Goal: Information Seeking & Learning: Learn about a topic

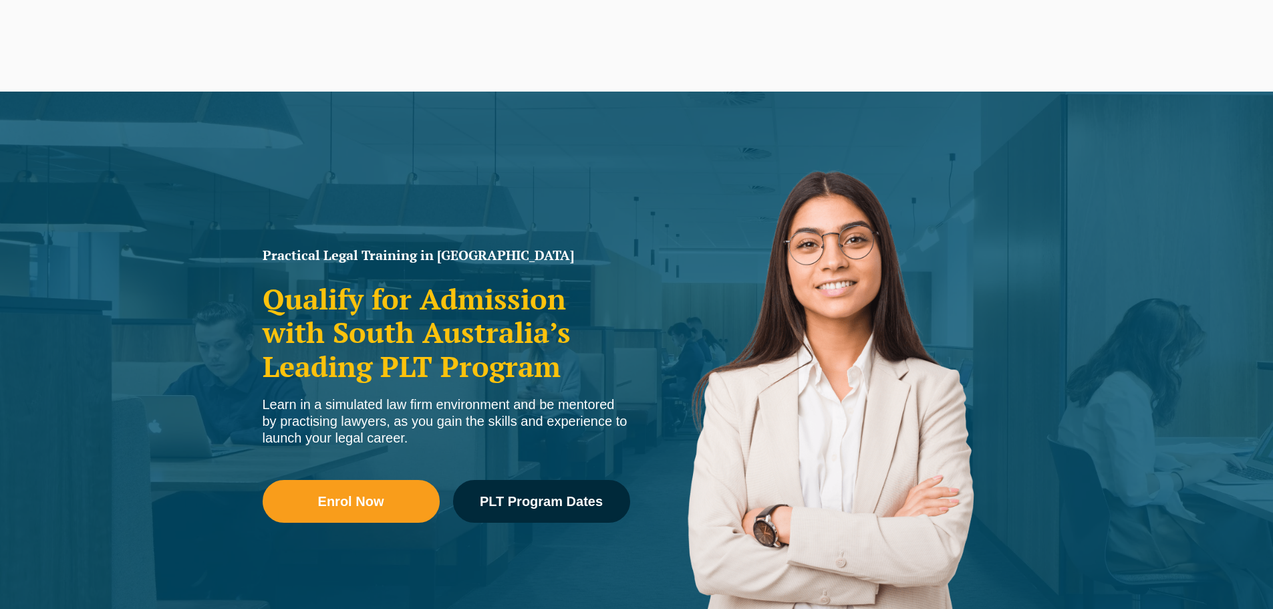
click at [564, 494] on span "PLT Program Dates" at bounding box center [541, 500] width 123 height 13
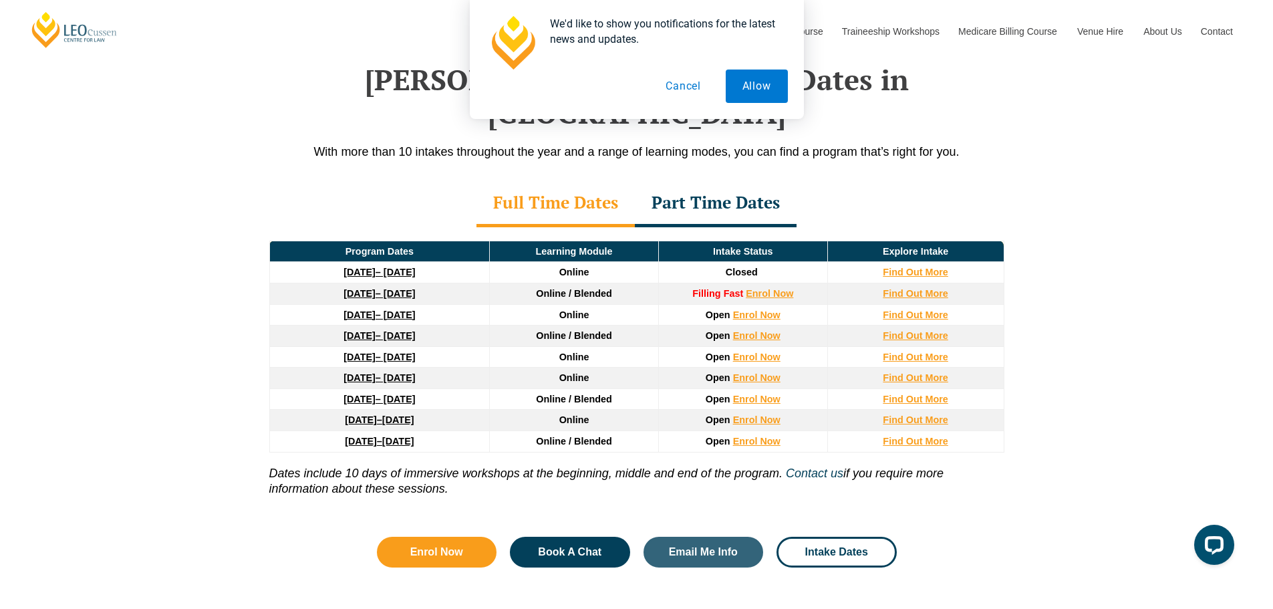
click at [683, 86] on button "Cancel" at bounding box center [683, 85] width 69 height 33
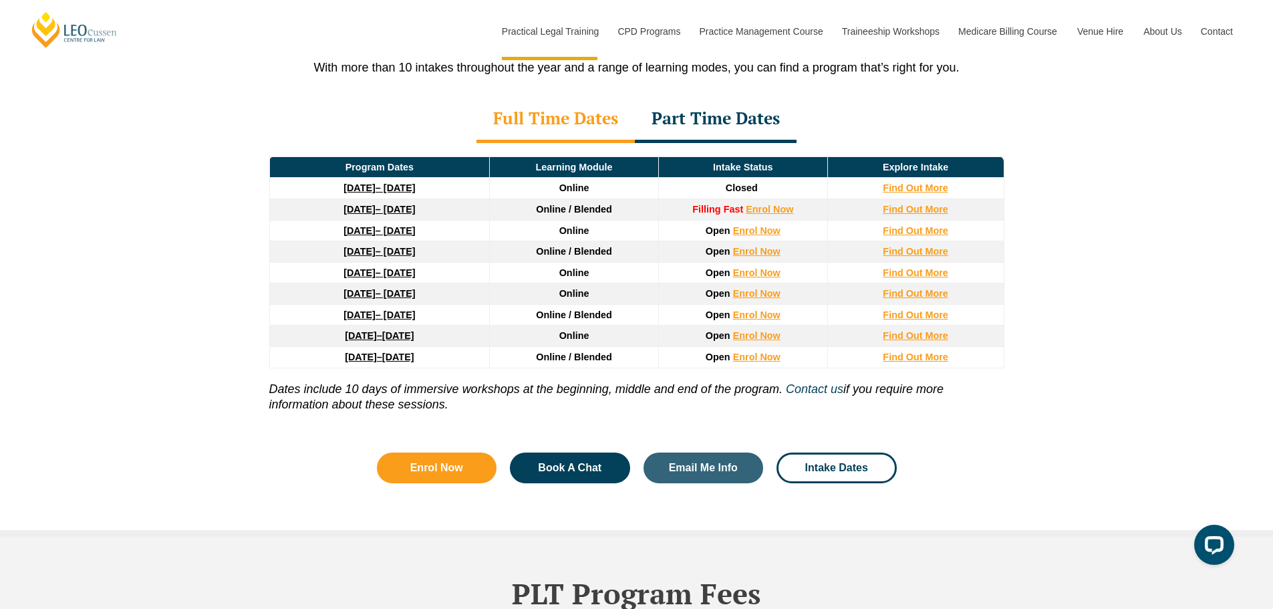
scroll to position [1808, 0]
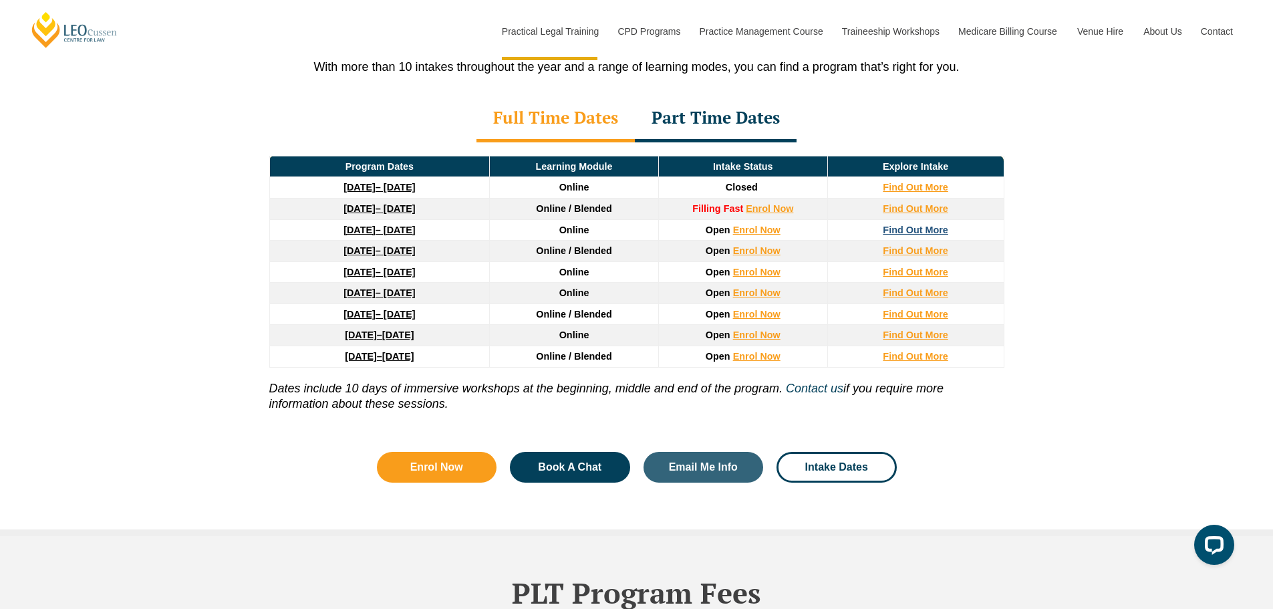
click at [907, 224] on strong "Find Out More" at bounding box center [914, 229] width 65 height 11
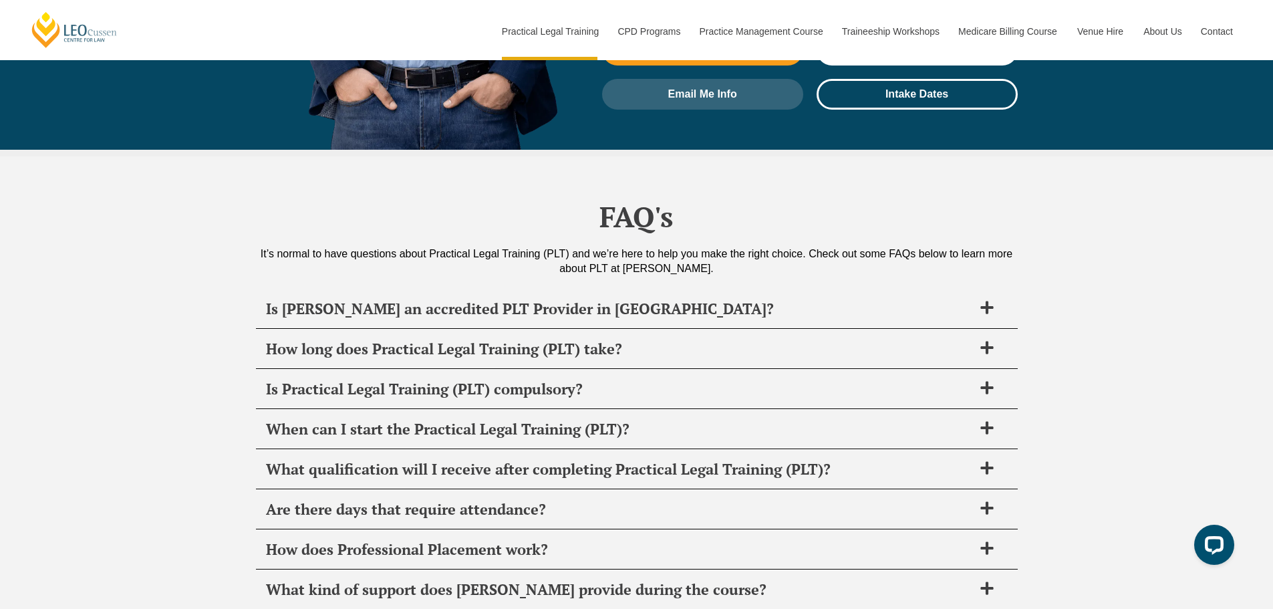
scroll to position [6223, 0]
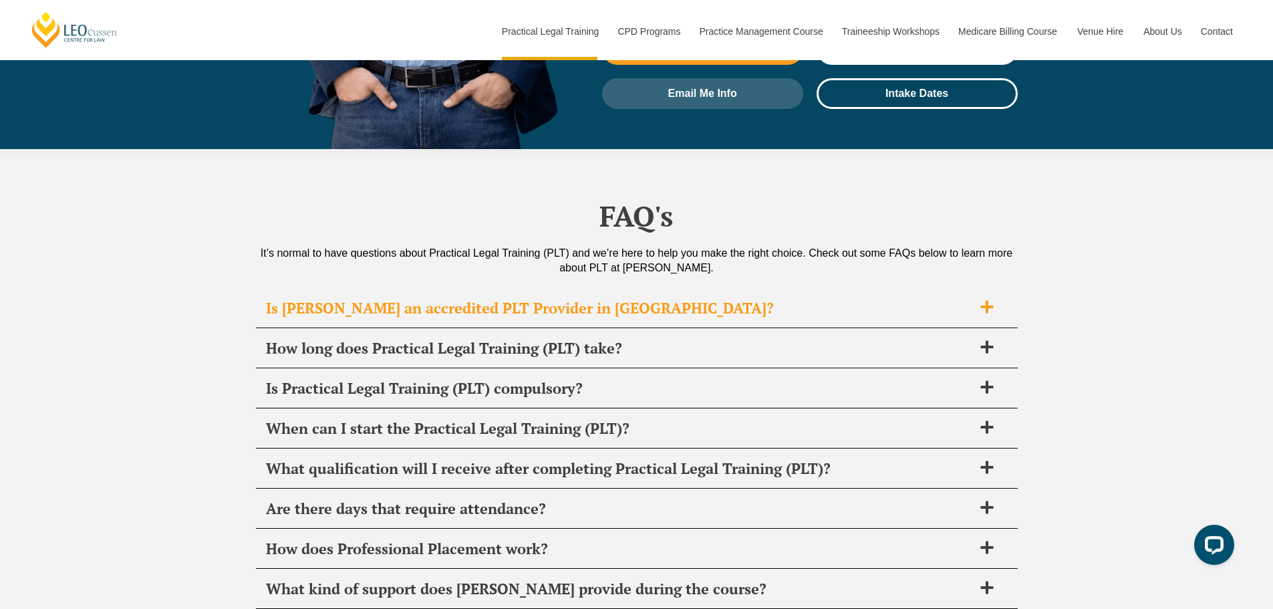
click at [420, 299] on h2 "Is [PERSON_NAME] an accredited PLT Provider in [GEOGRAPHIC_DATA]?" at bounding box center [619, 308] width 707 height 19
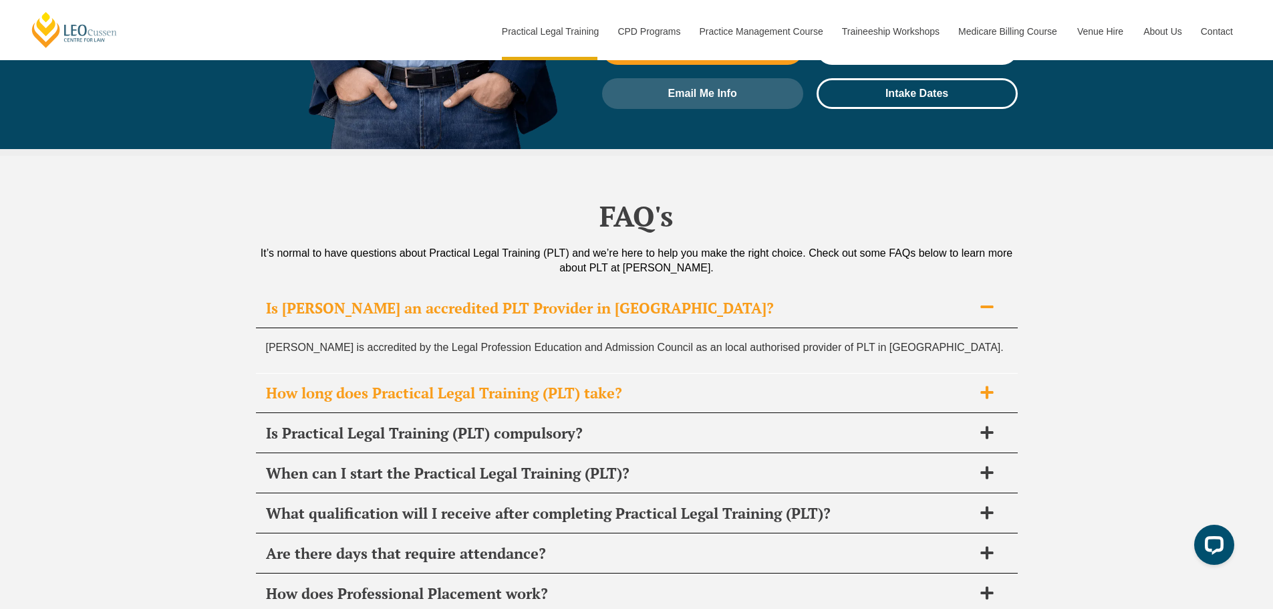
click at [446, 383] on h2 "How long does Practical Legal Training (PLT) take?" at bounding box center [619, 392] width 707 height 19
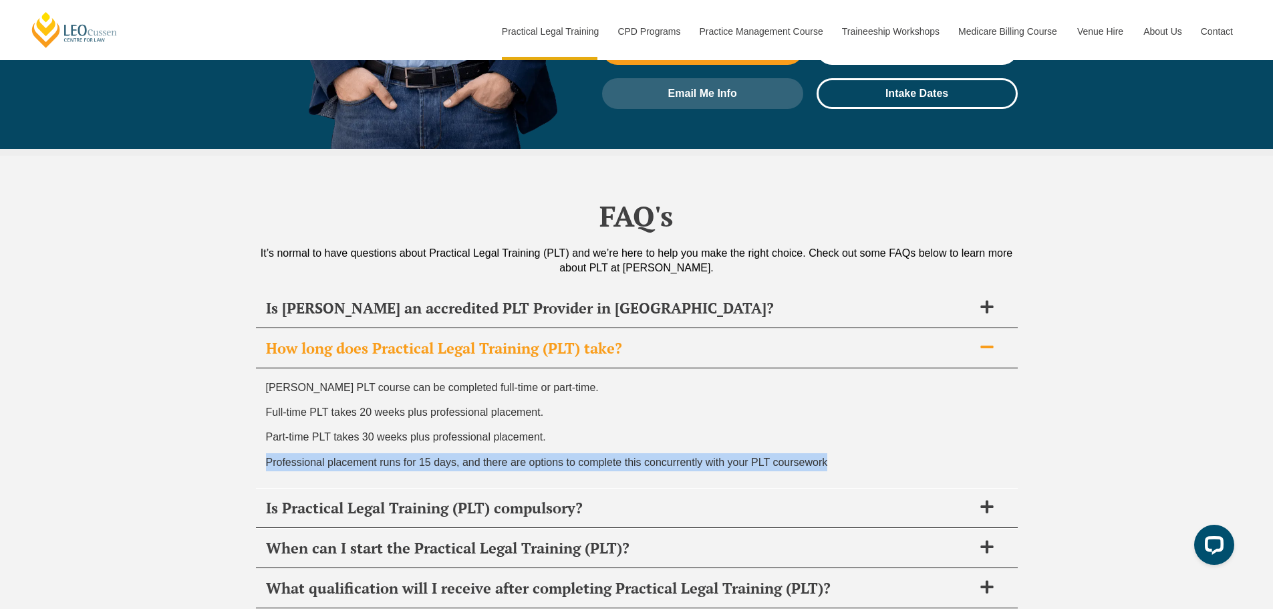
drag, startPoint x: 266, startPoint y: 386, endPoint x: 884, endPoint y: 400, distance: 618.8
click at [884, 400] on div "Leo Cussen’s PLT course can be completed full-time or part-time. Full-time PLT …" at bounding box center [637, 428] width 762 height 120
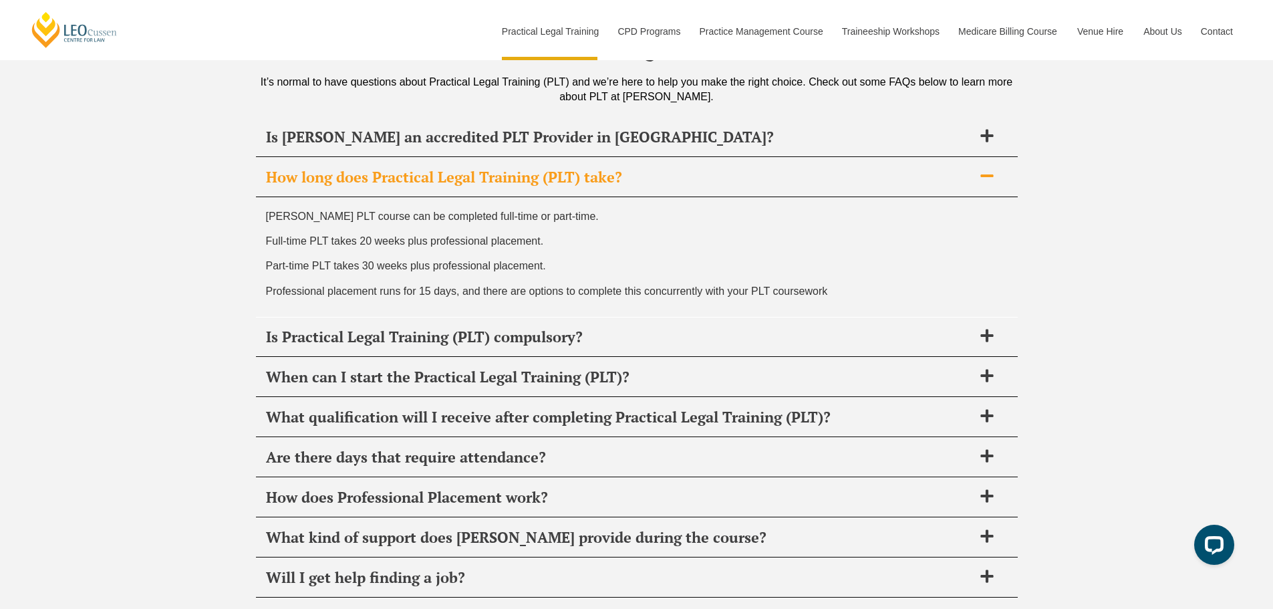
scroll to position [6395, 0]
click at [287, 367] on h2 "When can I start the Practical Legal Training (PLT)?" at bounding box center [619, 376] width 707 height 19
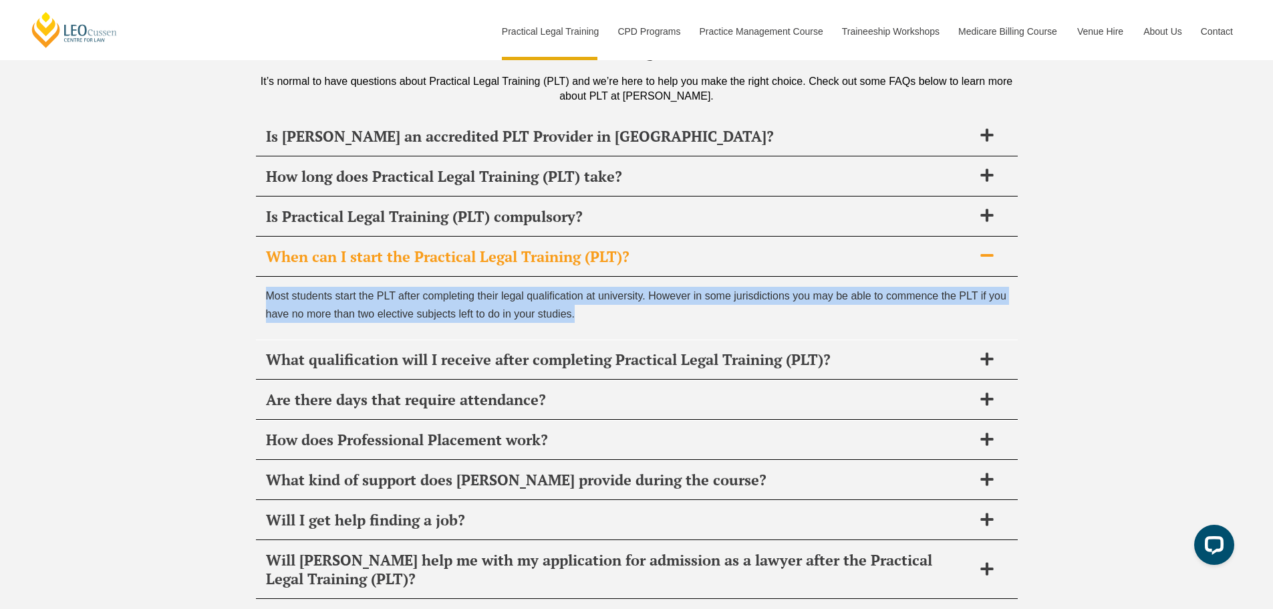
drag, startPoint x: 615, startPoint y: 242, endPoint x: 167, endPoint y: 203, distance: 449.3
click at [167, 203] on div "FAQ's It’s normal to have questions about Practical Legal Training (PLT) and we…" at bounding box center [636, 518] width 1273 height 1069
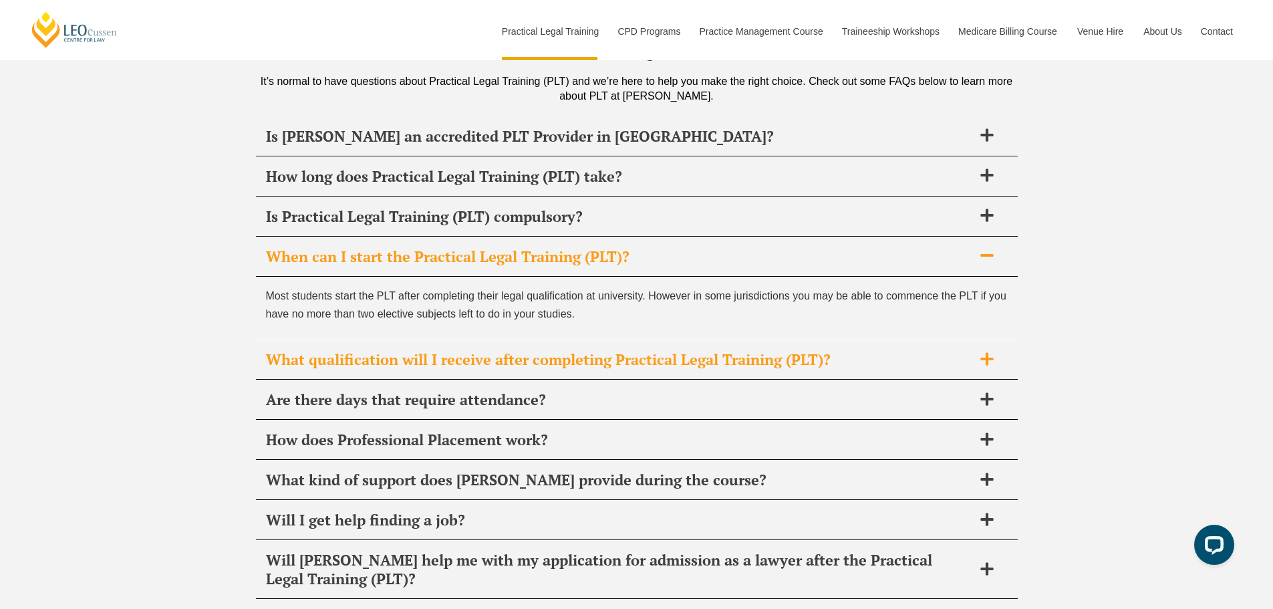
click at [448, 350] on h2 "What qualification will I receive after completing Practical Legal Training (PL…" at bounding box center [619, 359] width 707 height 19
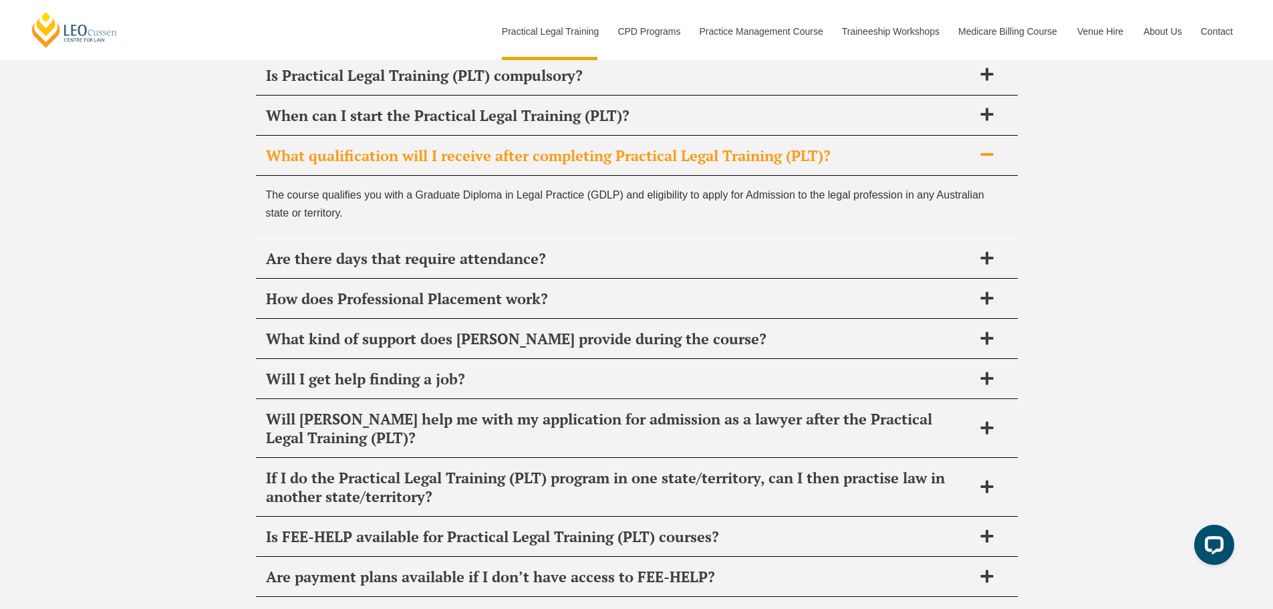
scroll to position [6537, 0]
click at [299, 289] on h2 "How does Professional Placement work?" at bounding box center [619, 298] width 707 height 19
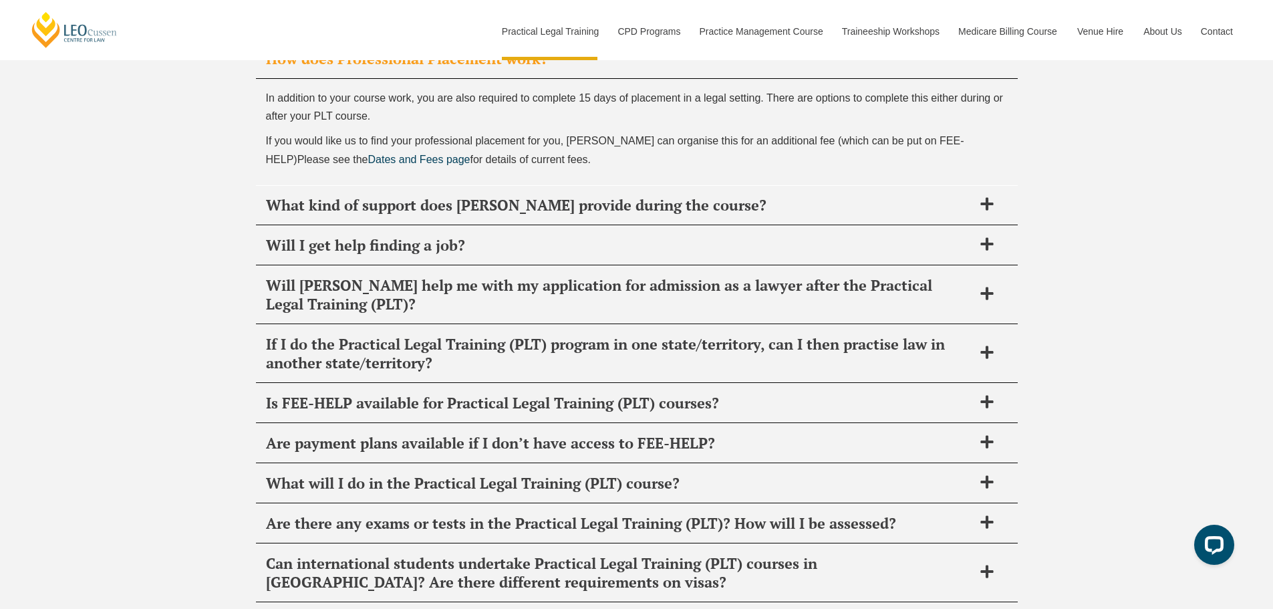
scroll to position [6714, 0]
click at [303, 235] on h2 "Will I get help finding a job?" at bounding box center [619, 244] width 707 height 19
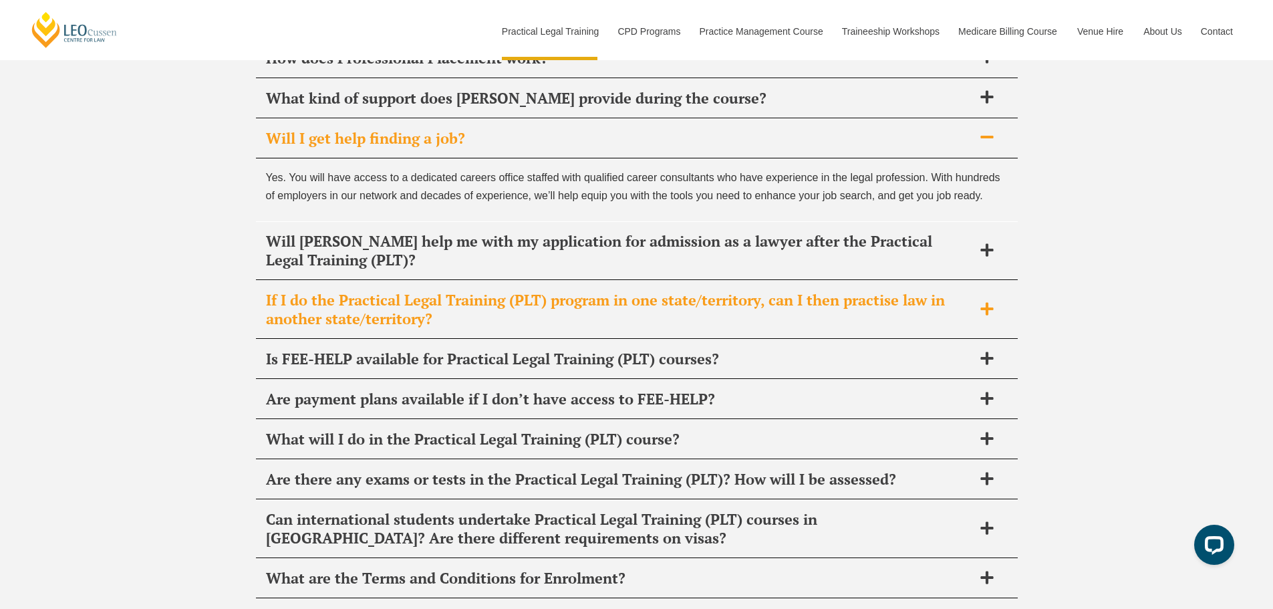
click at [306, 291] on h2 "If I do the Practical Legal Training (PLT) program in one state/territory, can …" at bounding box center [619, 309] width 707 height 37
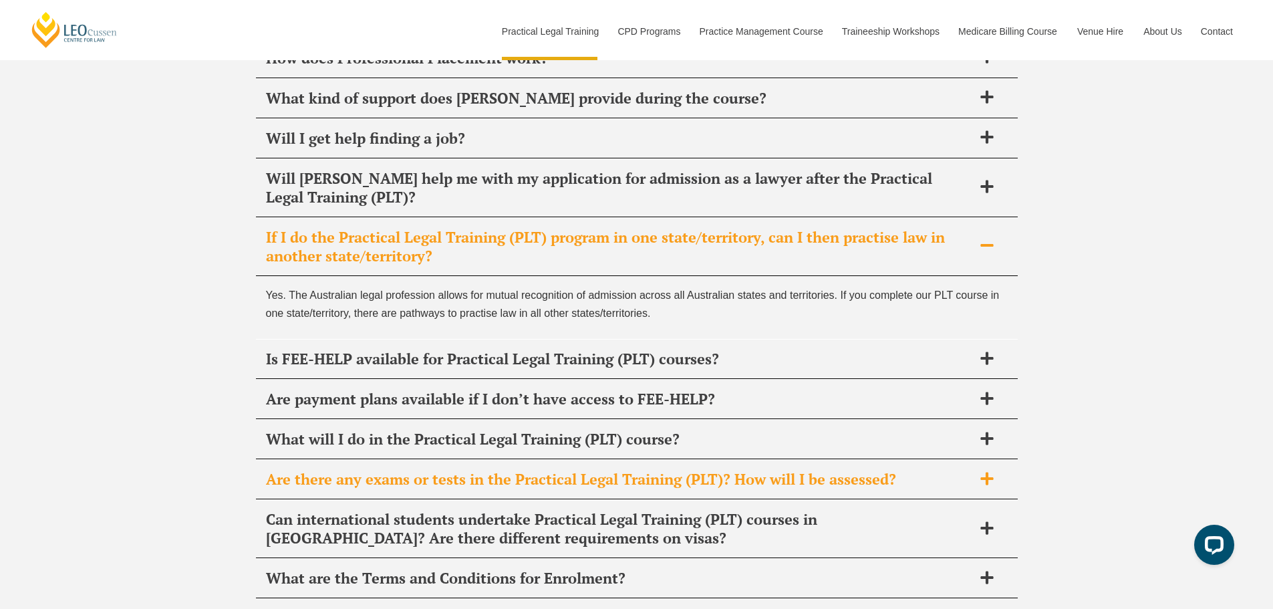
click at [478, 470] on h2 "Are there any exams or tests in the Practical Legal Training (PLT)? How will I …" at bounding box center [619, 479] width 707 height 19
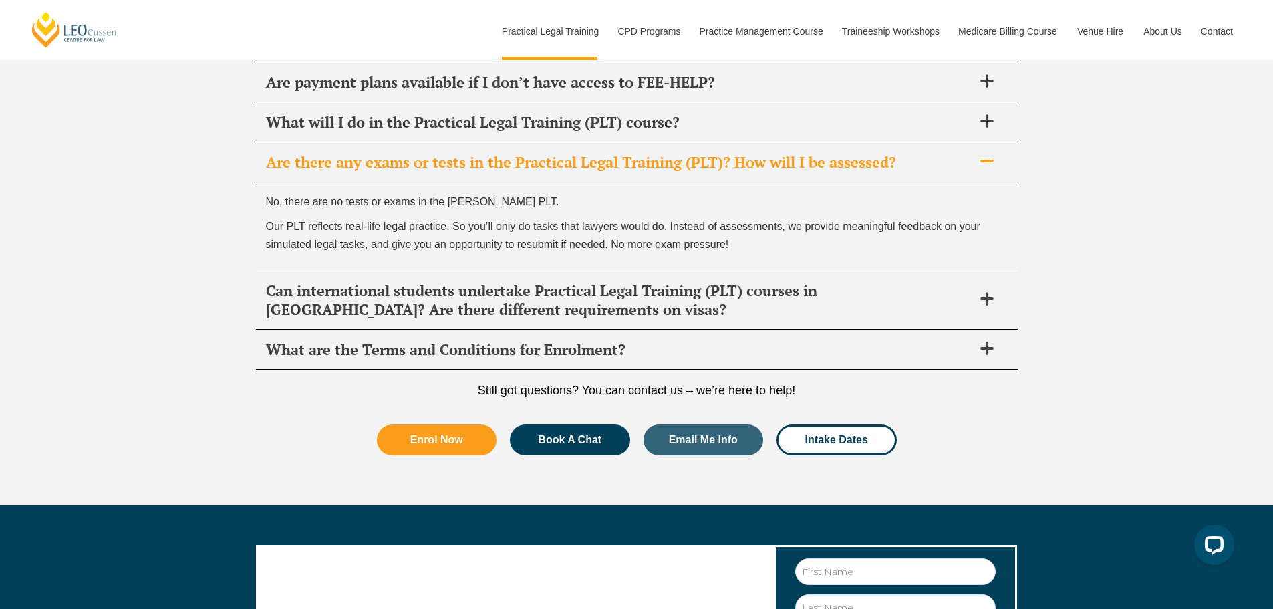
scroll to position [6945, 0]
